Goal: Feedback & Contribution: Leave review/rating

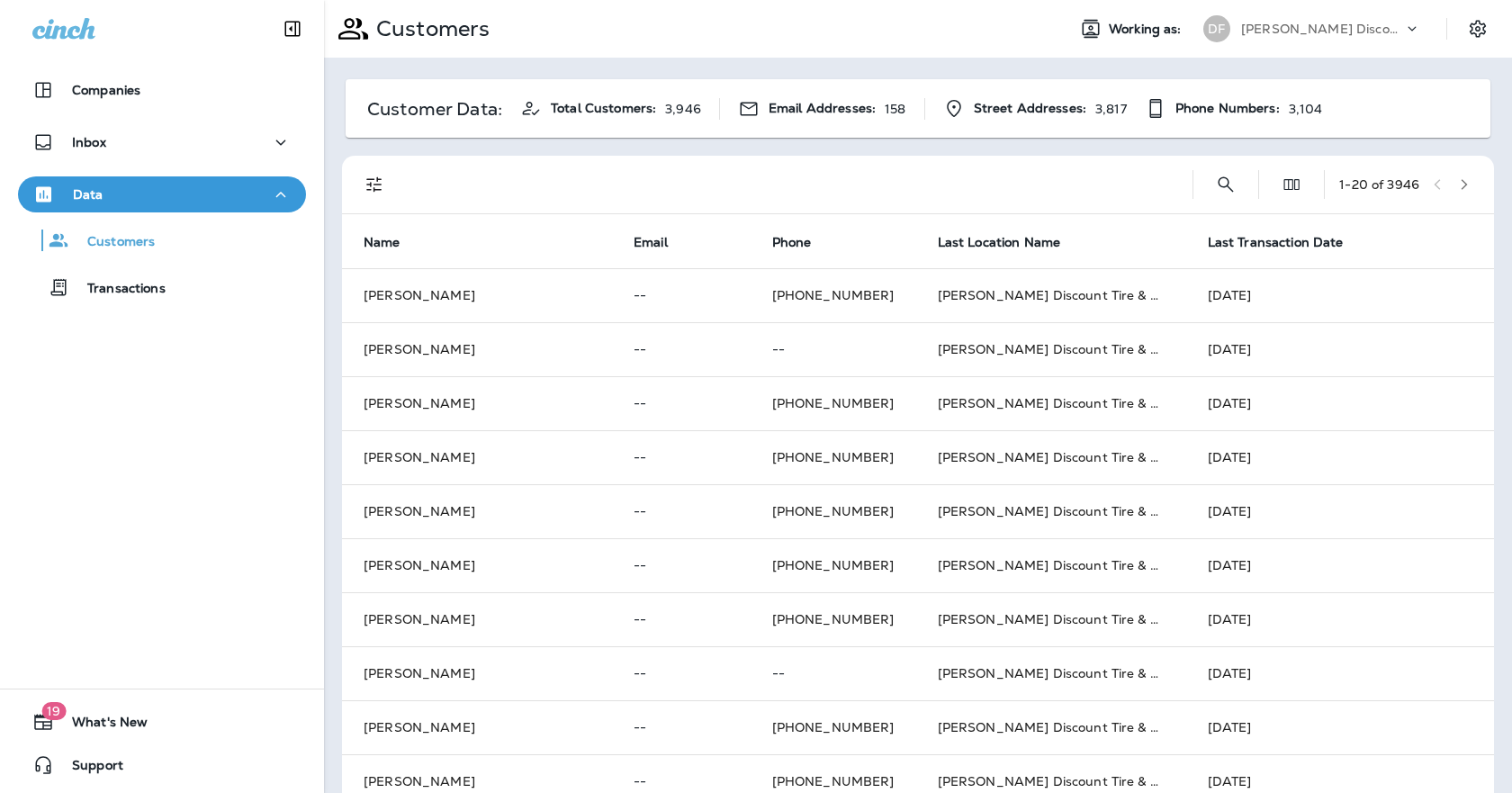
click at [1238, 251] on th "Last Transaction Date" at bounding box center [1287, 241] width 202 height 54
click at [1240, 245] on span "Last Transaction Date" at bounding box center [1275, 242] width 136 height 16
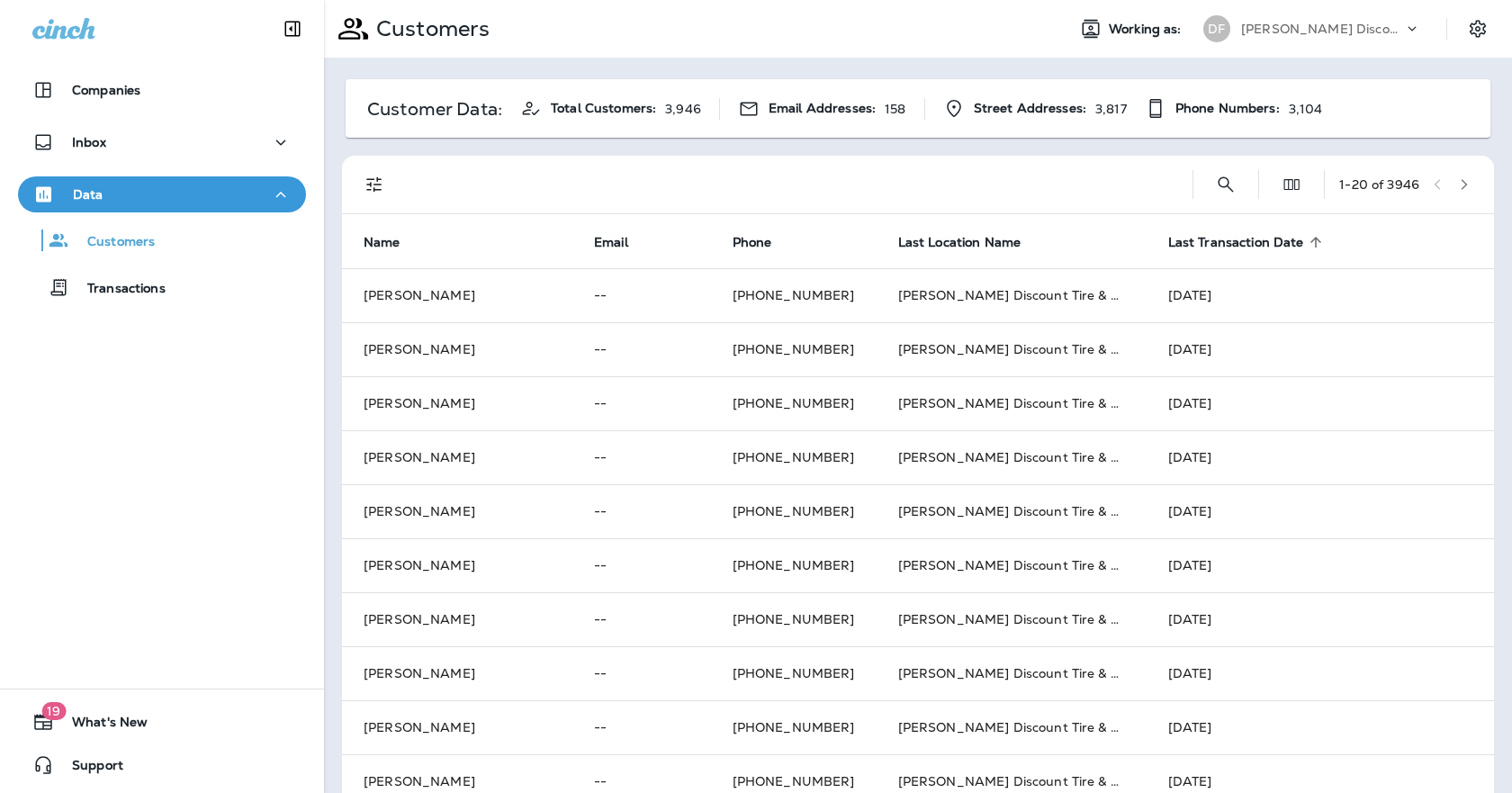
click at [1240, 245] on span "Last Transaction Date" at bounding box center [1236, 242] width 136 height 16
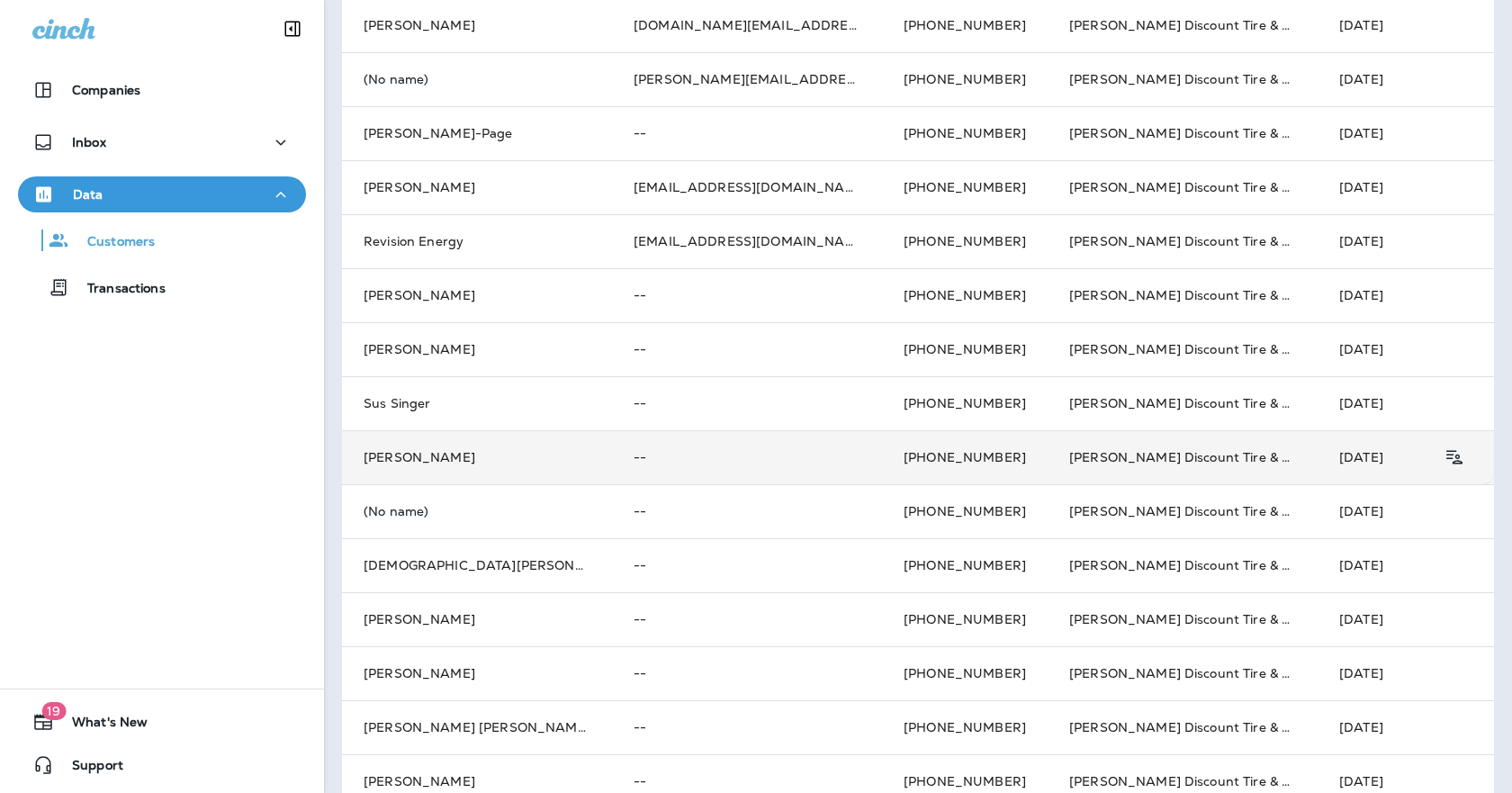
scroll to position [574, 0]
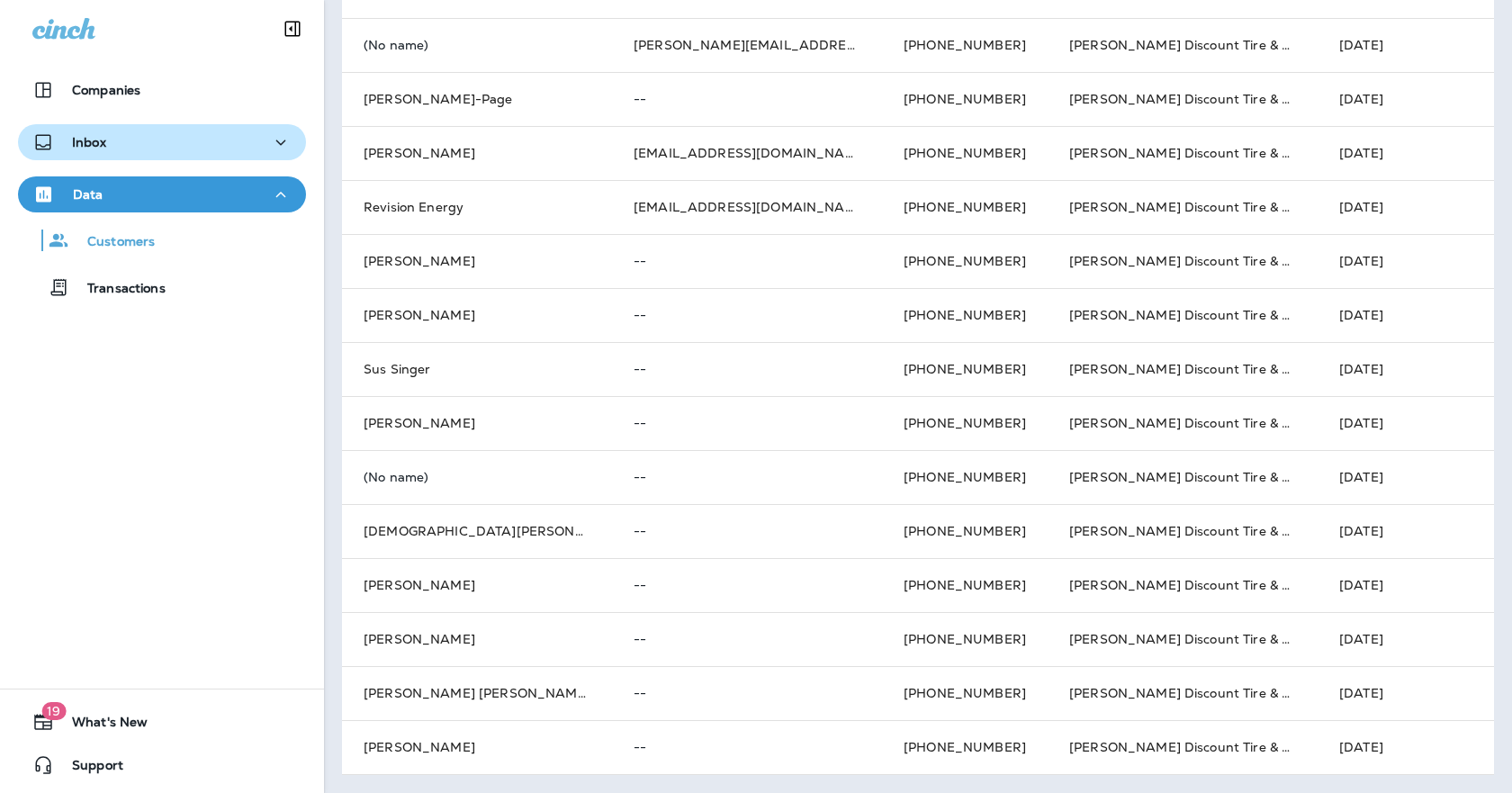
click at [95, 131] on div "Inbox" at bounding box center [69, 142] width 74 height 22
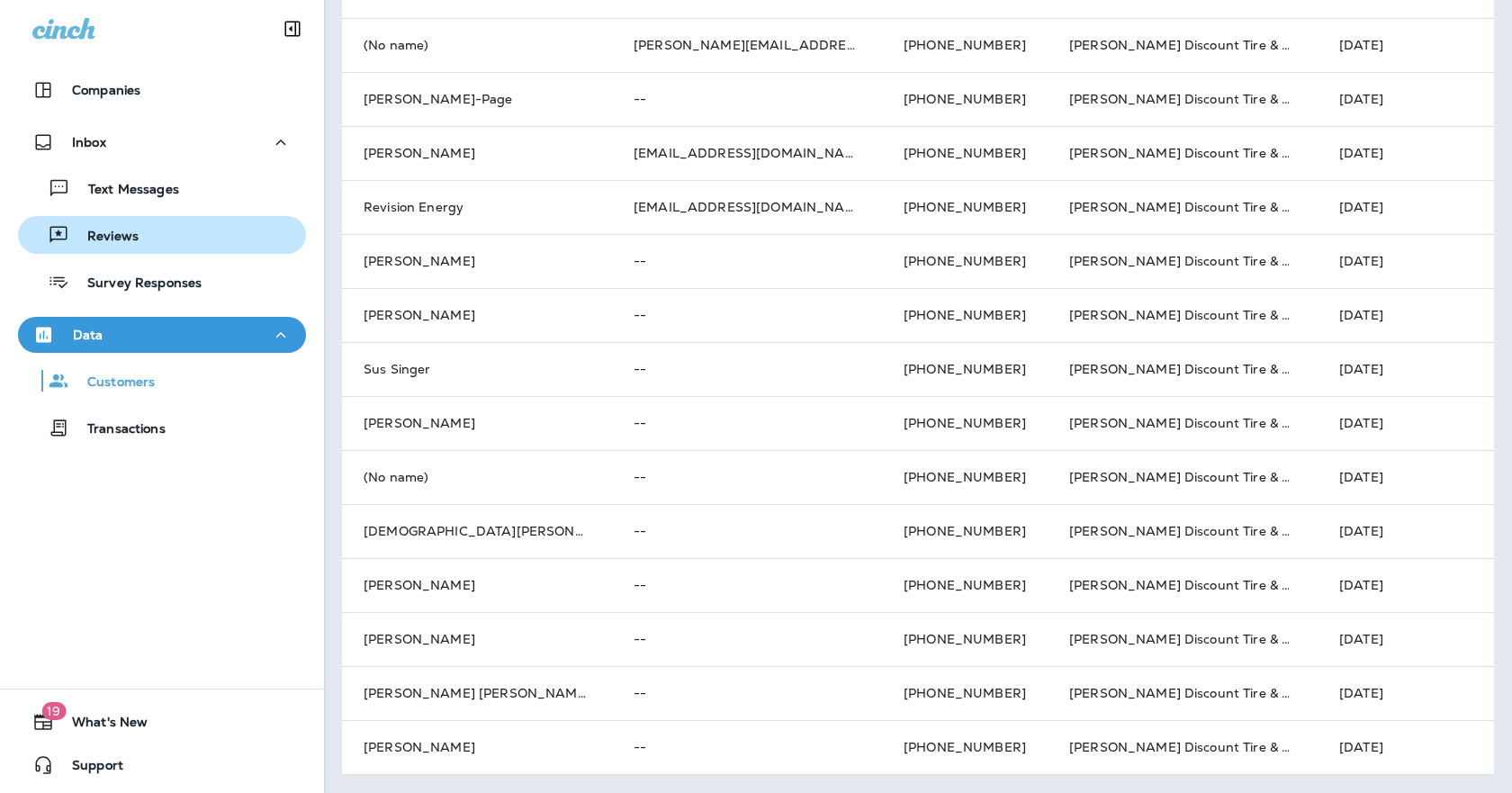
click at [155, 247] on div "Reviews" at bounding box center [162, 235] width 274 height 27
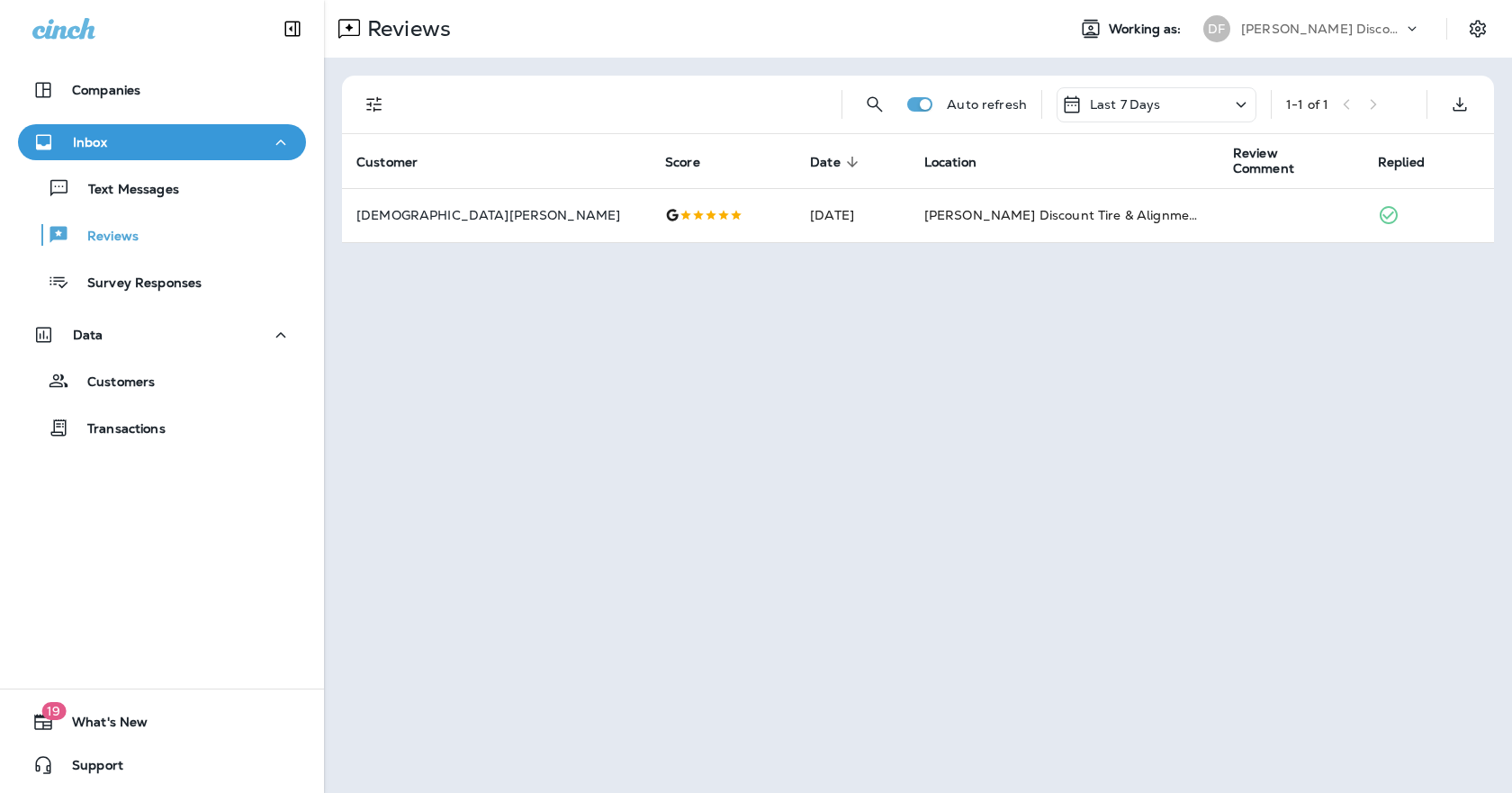
click at [1243, 101] on icon at bounding box center [1240, 104] width 21 height 22
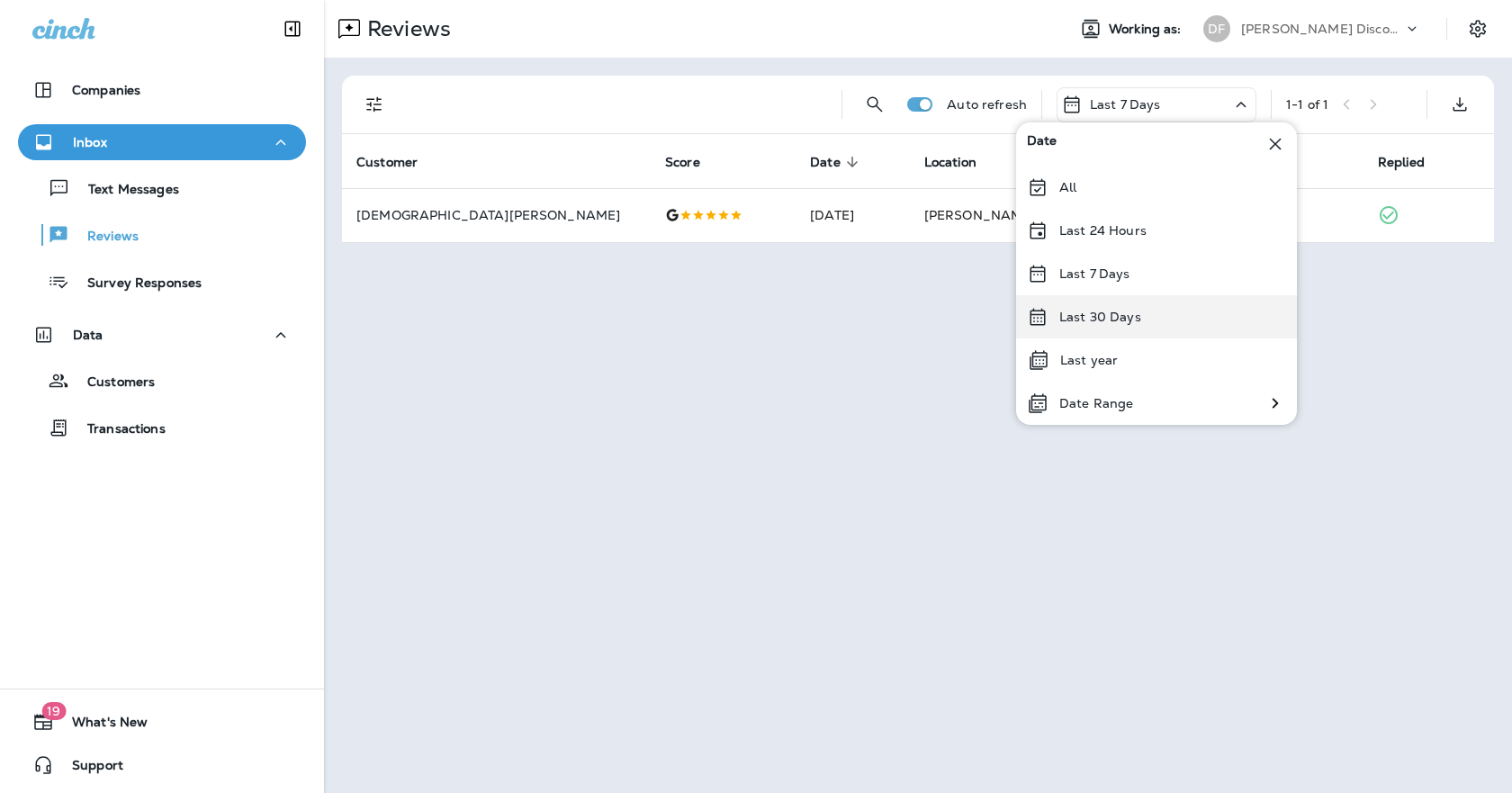
click at [1117, 315] on p "Last 30 Days" at bounding box center [1100, 317] width 82 height 15
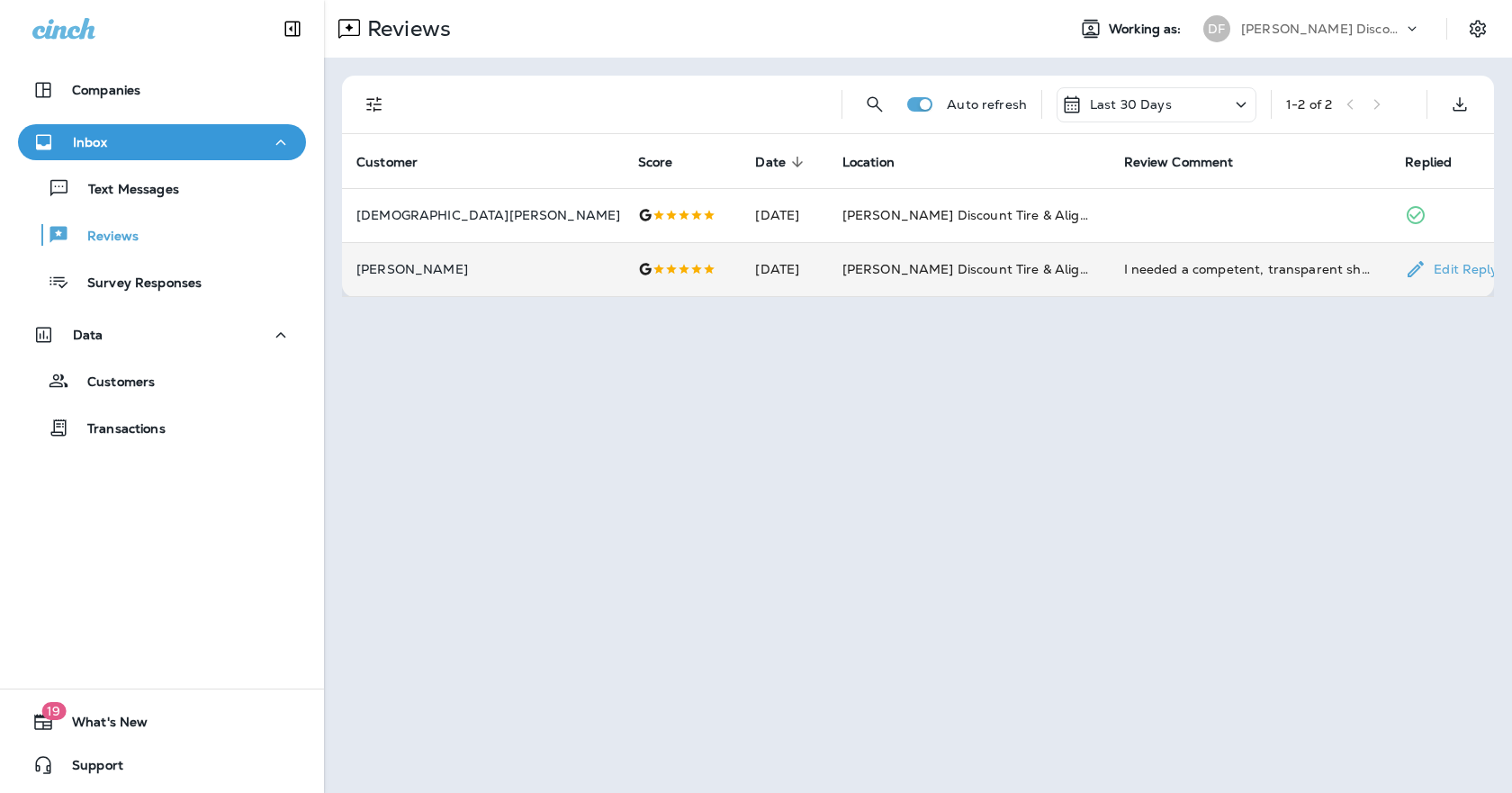
click at [1110, 266] on td "I needed a competent, transparent shop. [PERSON_NAME] and [PERSON_NAME] gave me…" at bounding box center [1250, 269] width 282 height 54
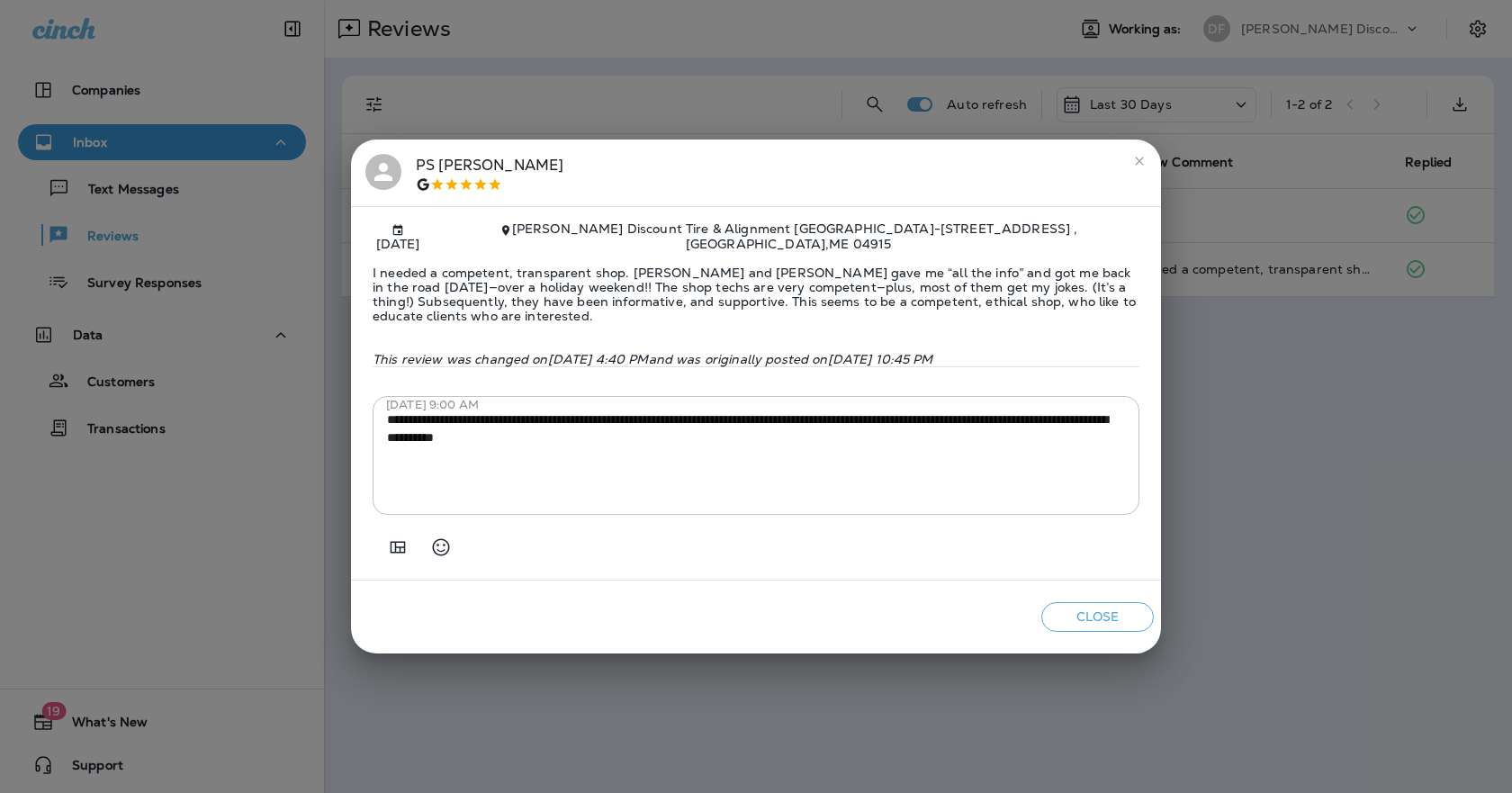
click at [1143, 164] on icon "close" at bounding box center [1140, 162] width 15 height 15
